Goal: Task Accomplishment & Management: Use online tool/utility

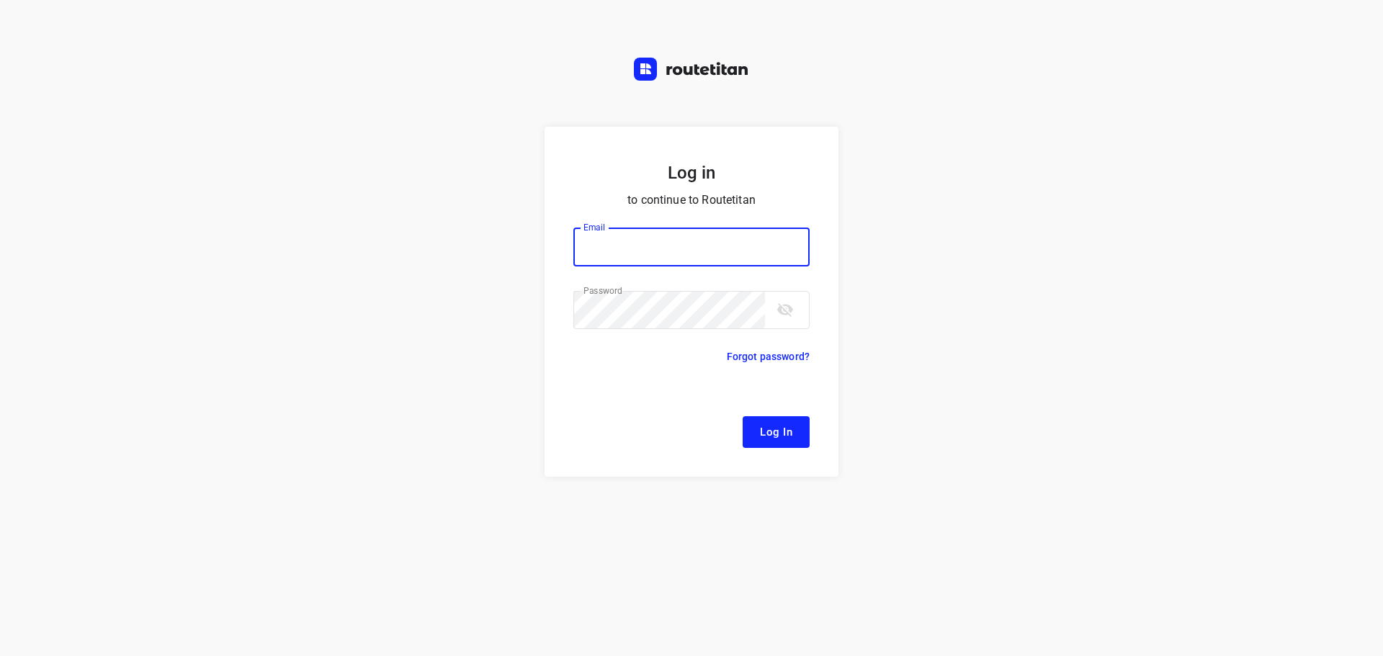
type input "[EMAIL_ADDRESS][DOMAIN_NAME]"
click at [787, 434] on span "Log In" at bounding box center [776, 432] width 32 height 19
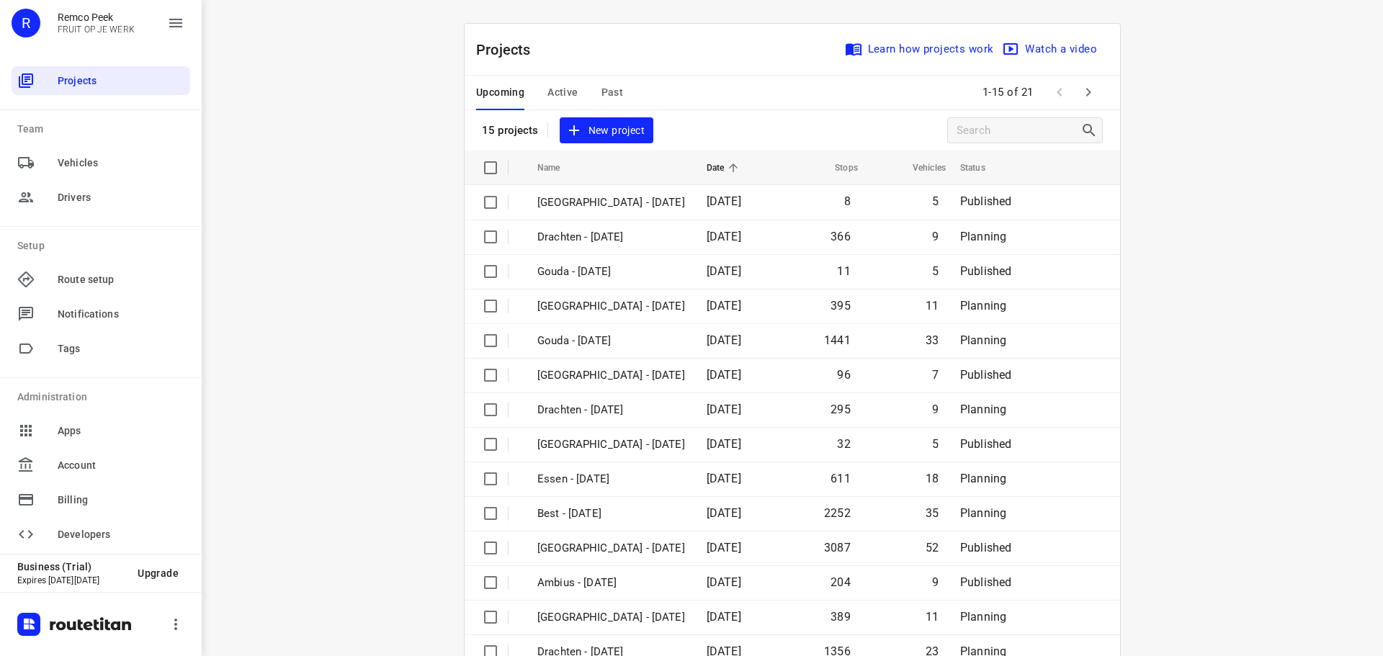
click at [549, 90] on span "Active" at bounding box center [563, 93] width 30 height 18
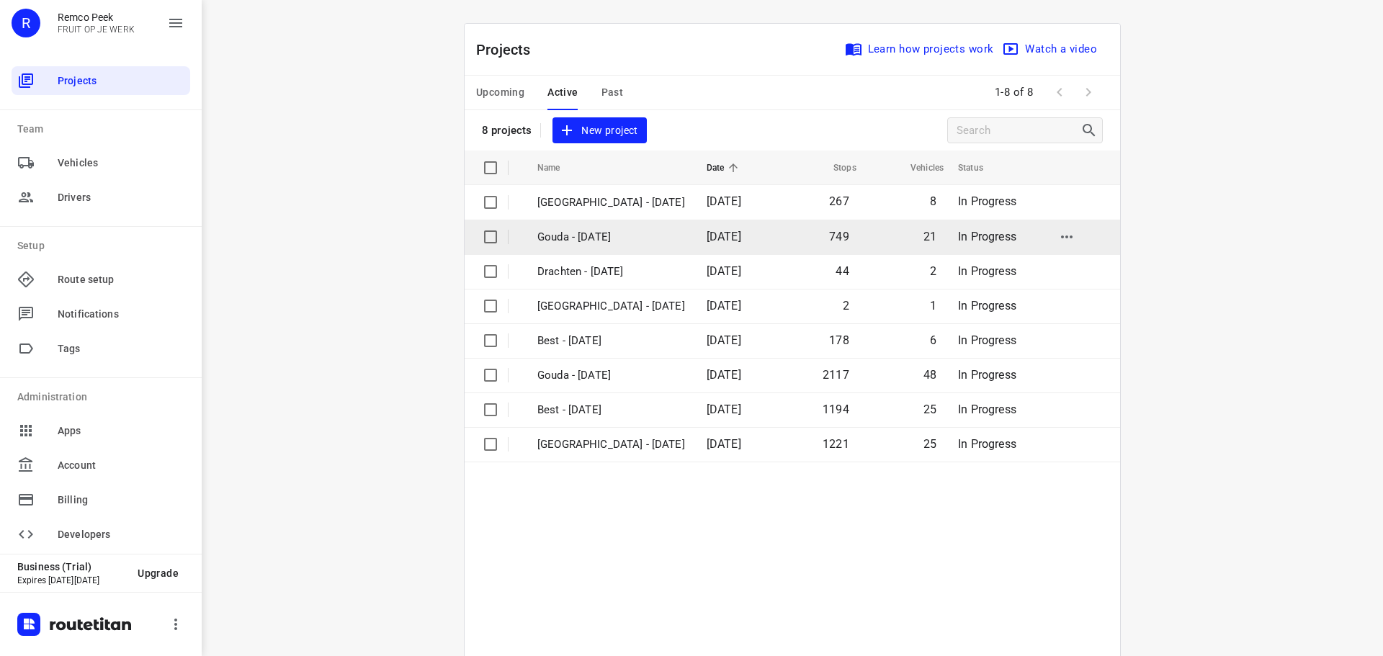
click at [597, 238] on p "Gouda - [DATE]" at bounding box center [611, 237] width 148 height 17
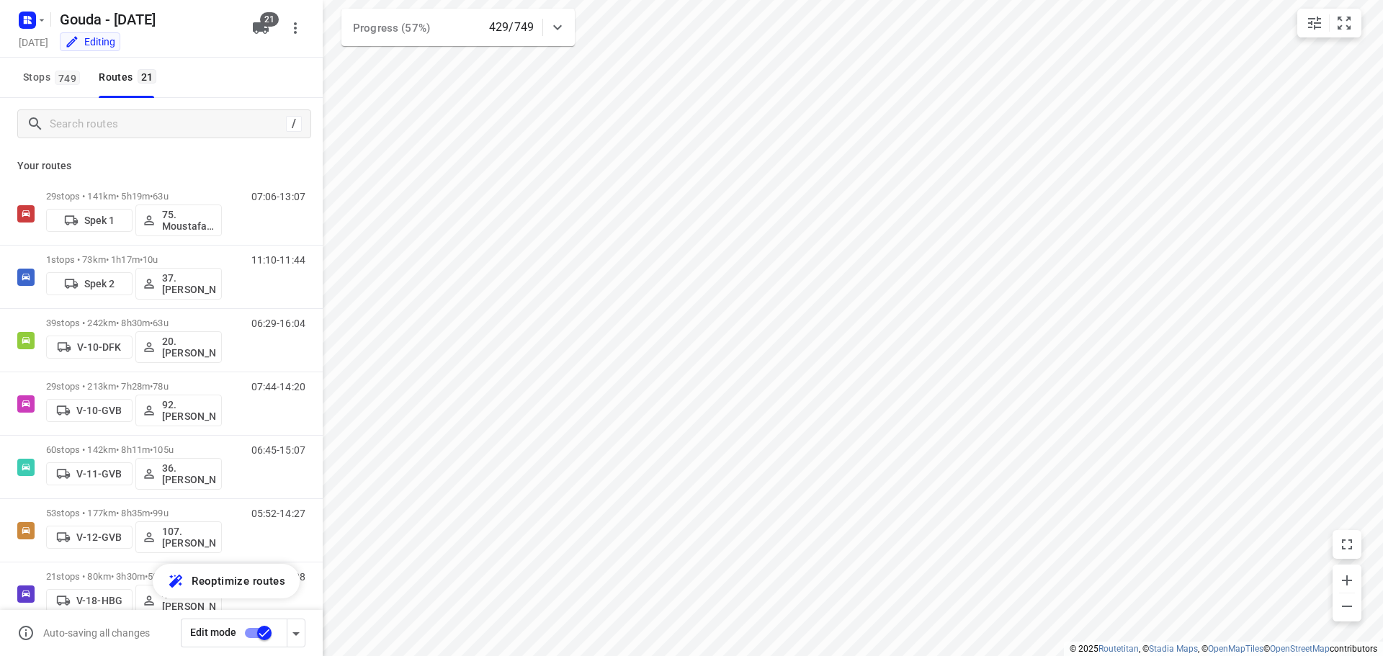
checkbox input "true"
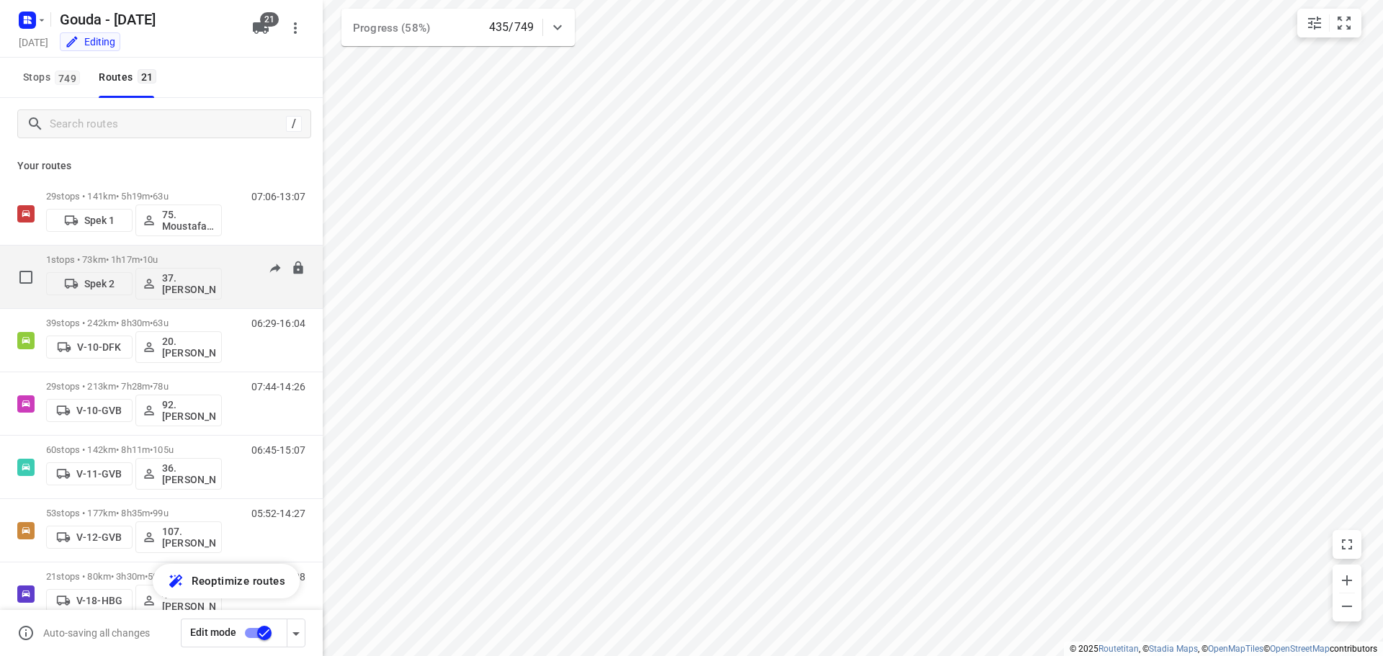
click at [94, 262] on p "1 stops • 73km • 1h17m • 10u" at bounding box center [134, 259] width 176 height 11
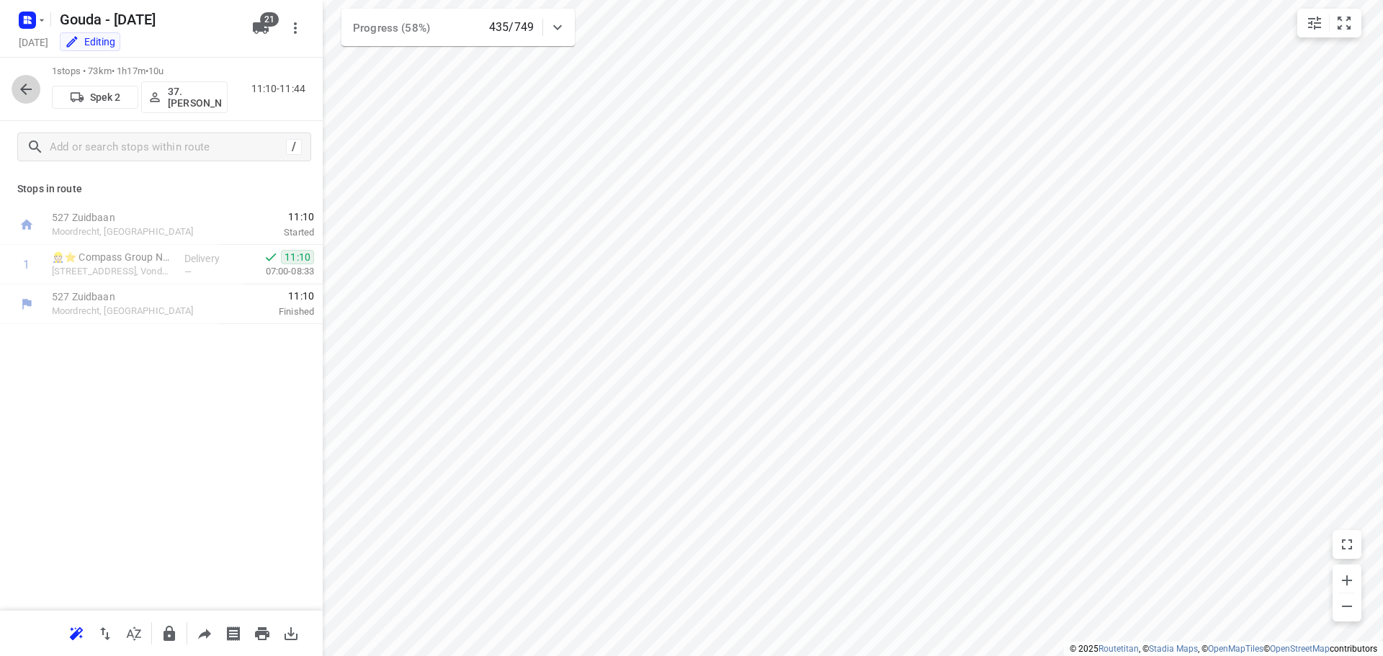
click at [29, 87] on icon "button" at bounding box center [25, 89] width 17 height 17
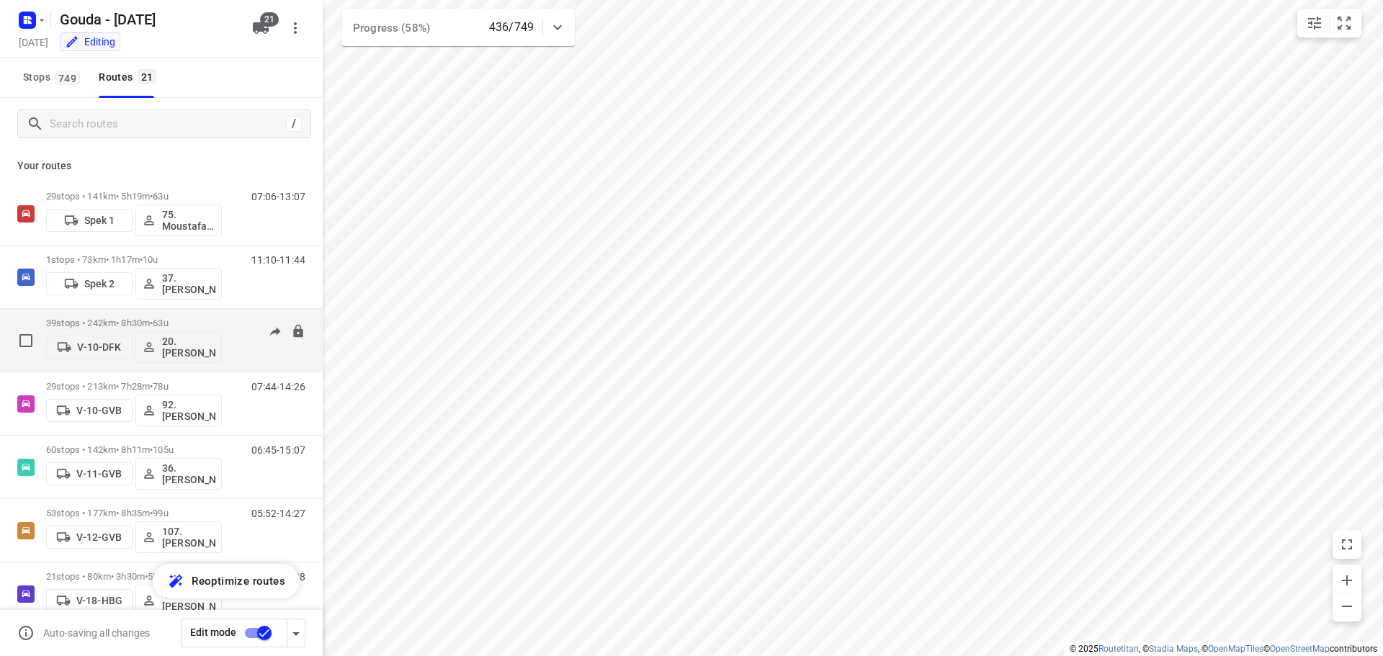
click at [171, 313] on div "39 stops • 242km • 8h30m • 63u V-10-DFK 20.[PERSON_NAME]" at bounding box center [134, 340] width 176 height 60
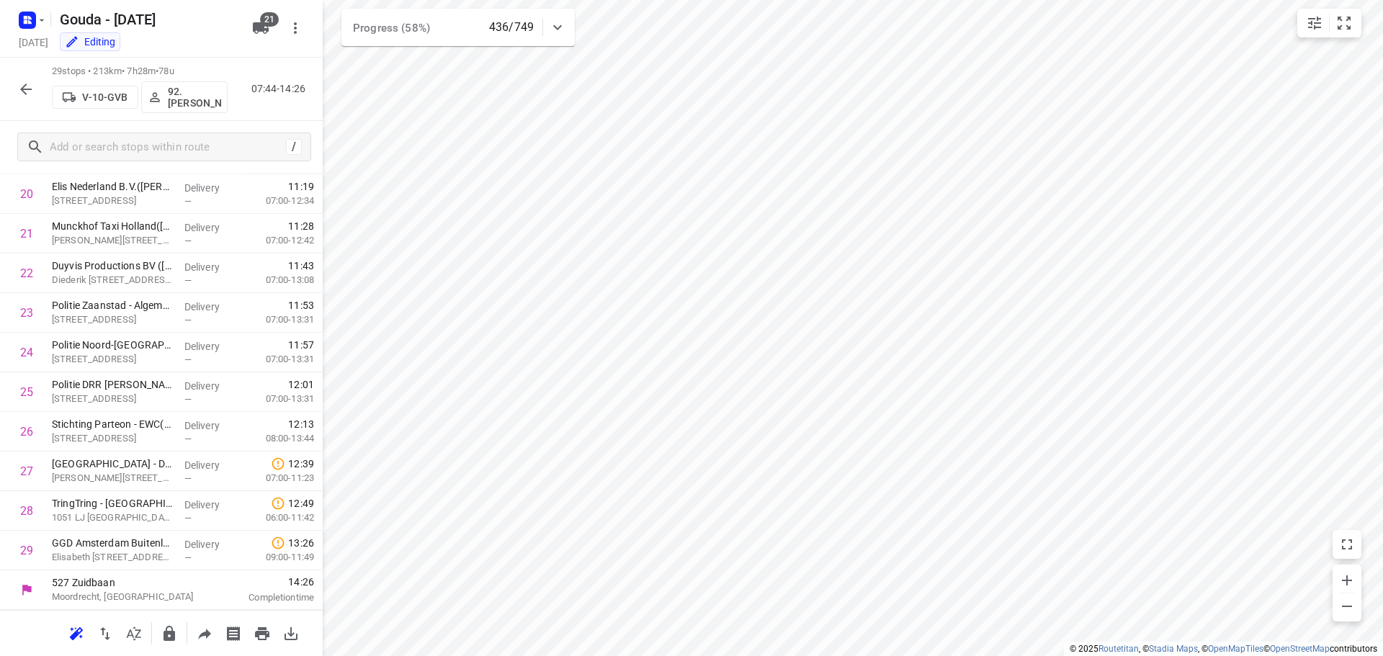
scroll to position [741, 0]
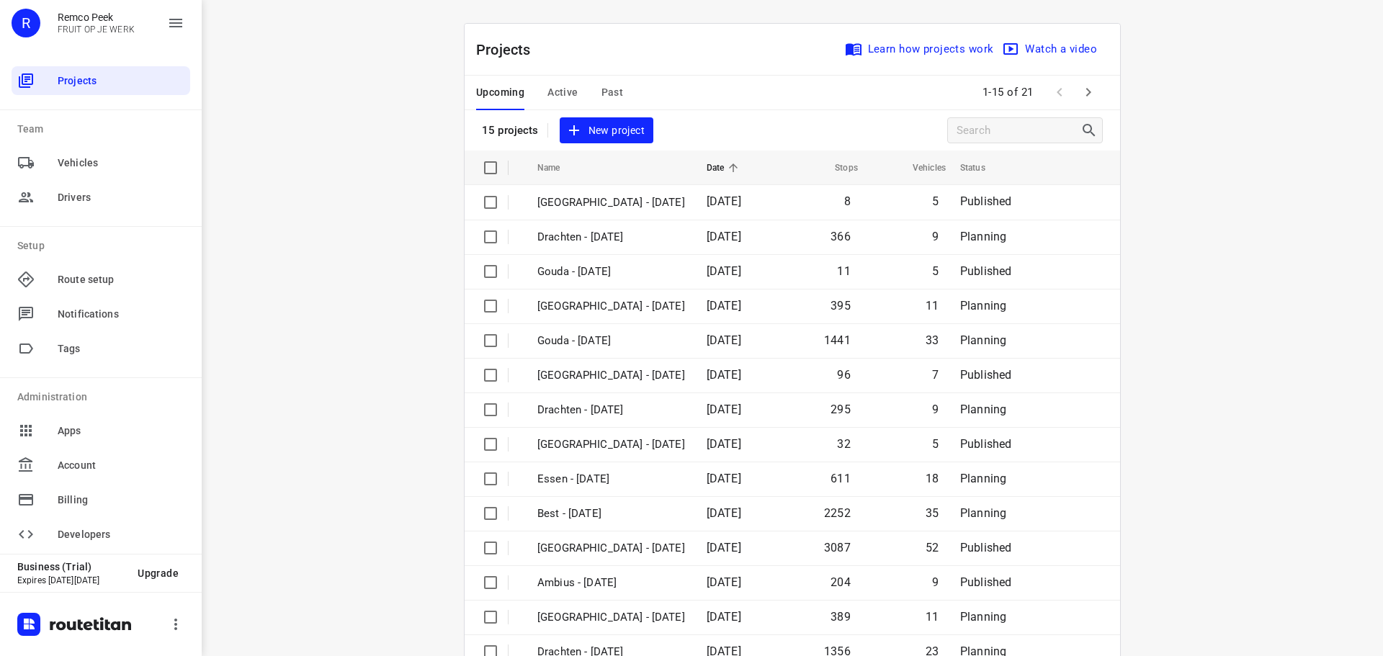
click at [564, 95] on span "Active" at bounding box center [563, 93] width 30 height 18
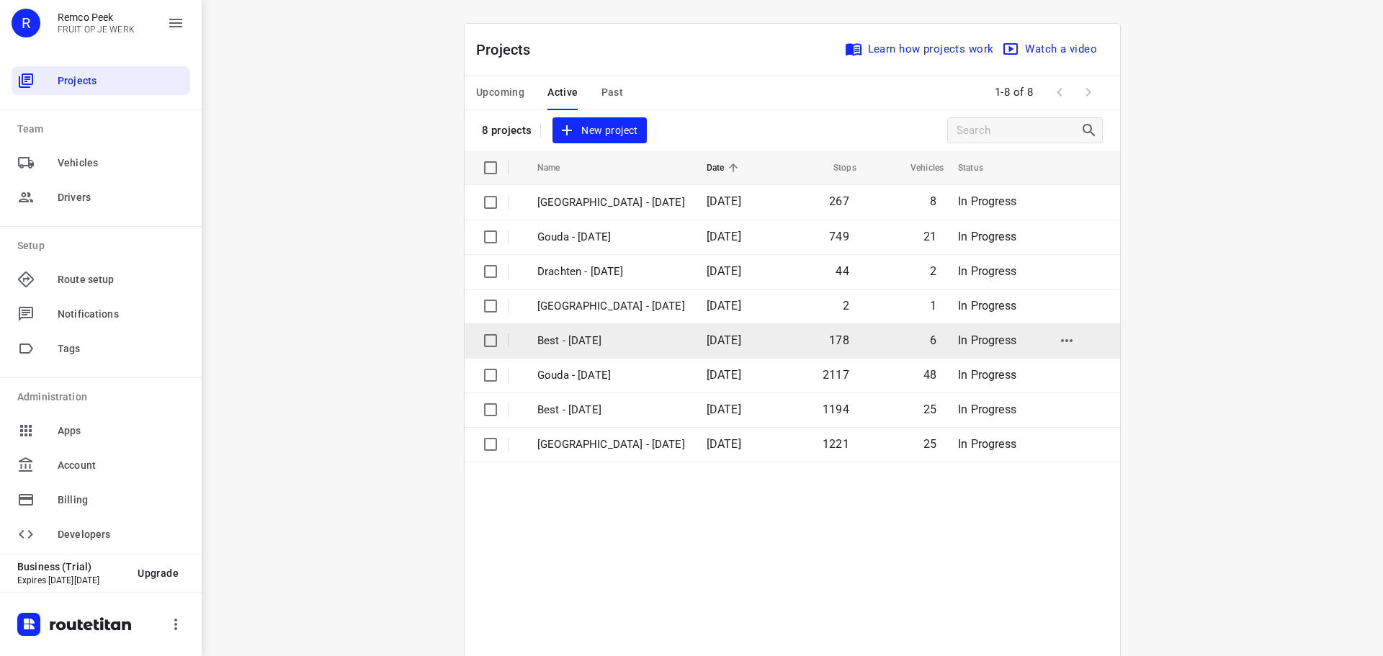
click at [581, 339] on p "Best - [DATE]" at bounding box center [611, 341] width 148 height 17
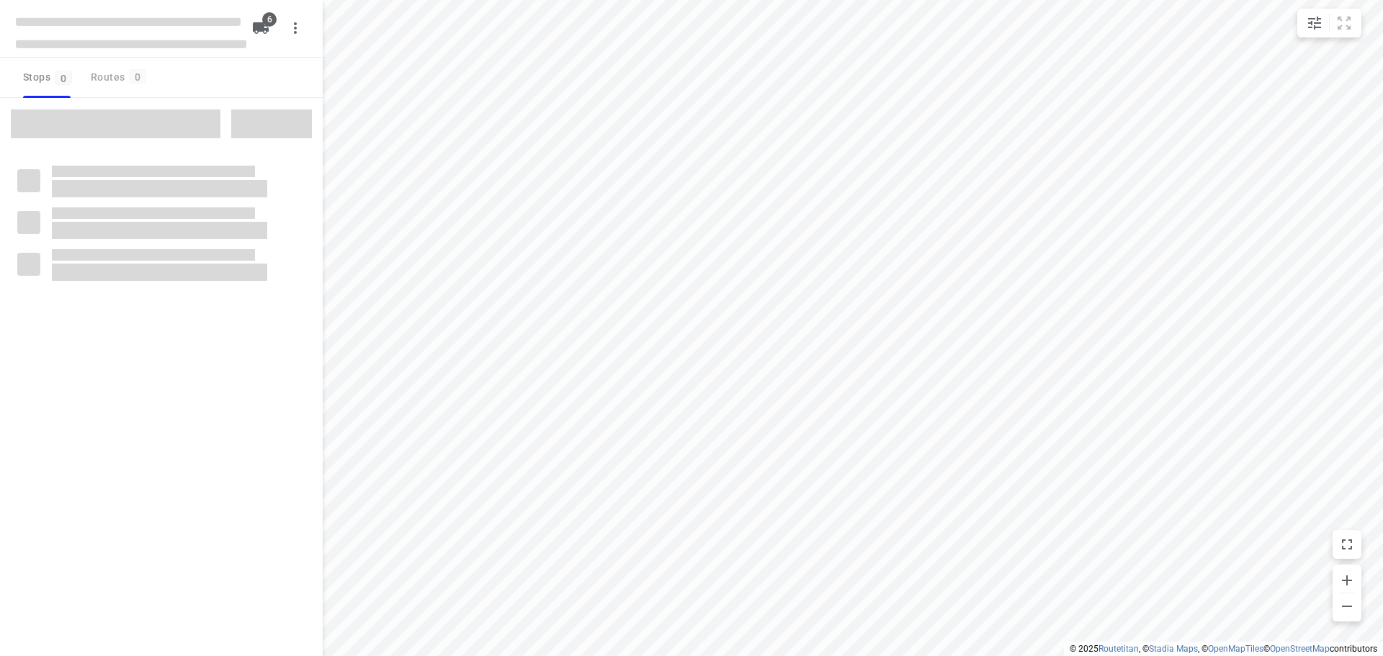
checkbox input "true"
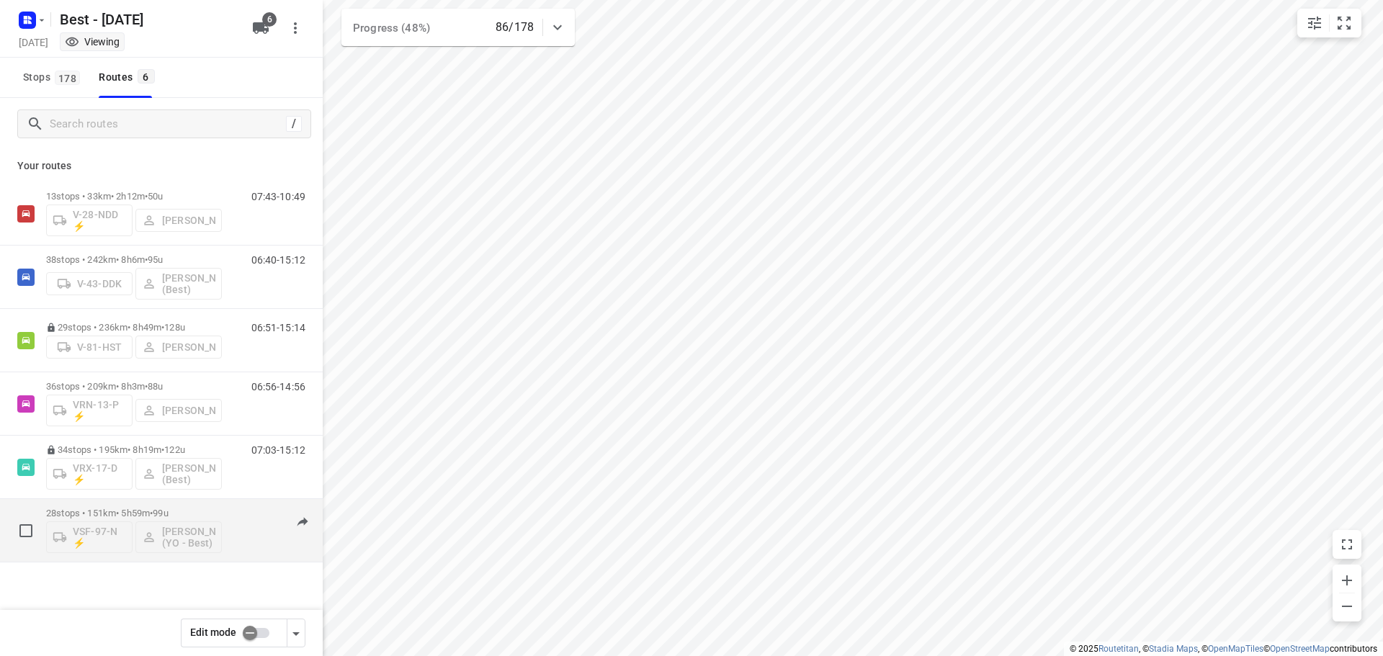
click at [91, 508] on p "28 stops • 151km • 5h59m • 99u" at bounding box center [134, 513] width 176 height 11
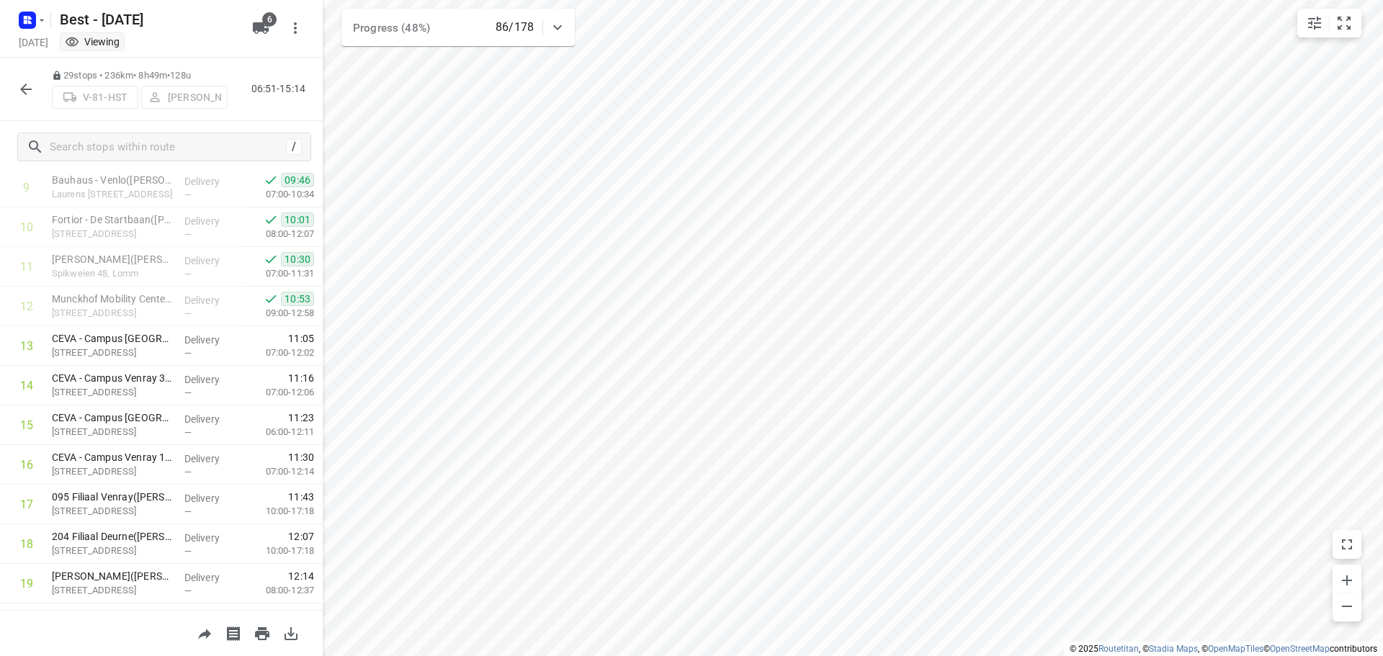
scroll to position [391, 0]
